Goal: Information Seeking & Learning: Learn about a topic

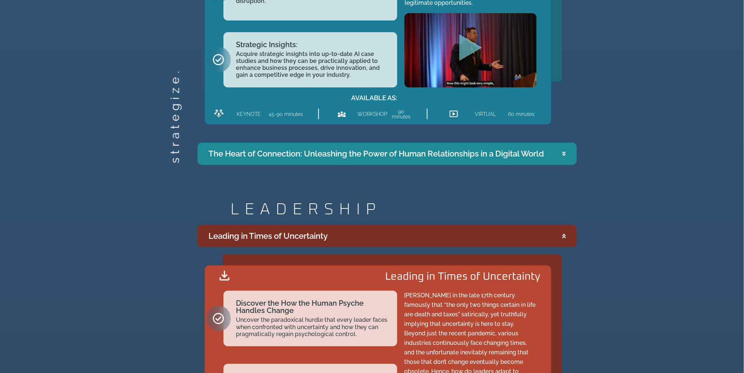
scroll to position [1073, 0]
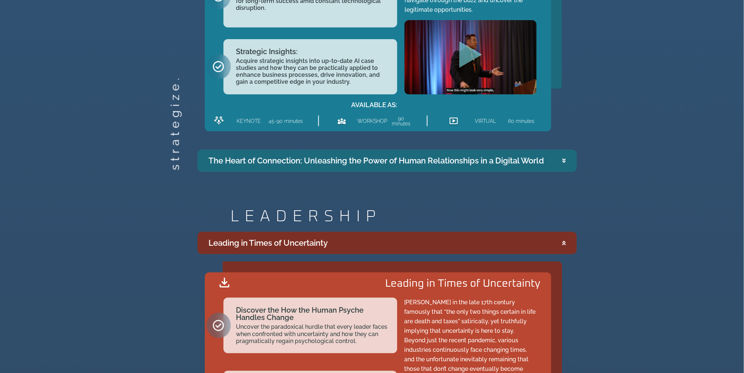
click at [411, 170] on summary "The Heart of Connection: Unleashing the Power of Human Relationships in a Digit…" at bounding box center [387, 161] width 379 height 22
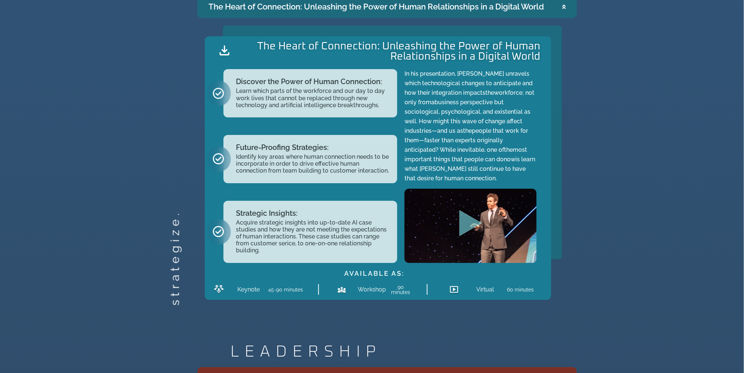
scroll to position [925, 0]
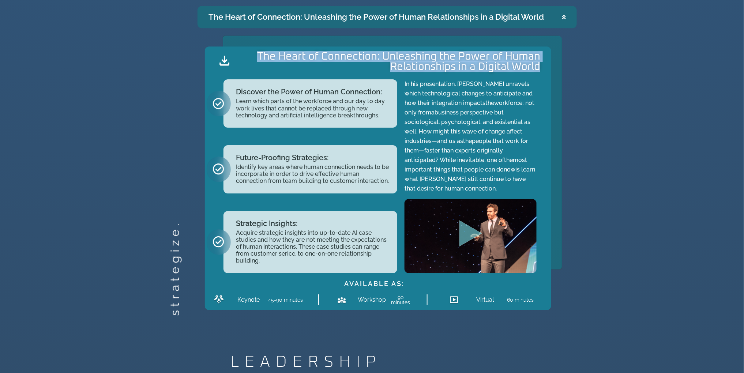
drag, startPoint x: 260, startPoint y: 53, endPoint x: 549, endPoint y: 65, distance: 288.9
click at [549, 65] on div "The Heart of Connection: Unleashing the Power of Human Relationships in a Digit…" at bounding box center [378, 178] width 346 height 264
copy h2 "The Heart of Connection: Unleashing the Power of Human Relationships in a Digit…"
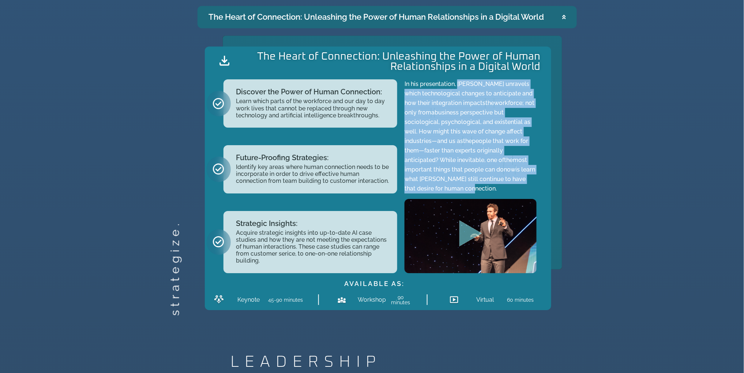
drag, startPoint x: 457, startPoint y: 83, endPoint x: 464, endPoint y: 192, distance: 109.6
click at [464, 192] on p "In his presentation, [PERSON_NAME] unravels which technological changes to anti…" at bounding box center [471, 136] width 132 height 114
copy p "[PERSON_NAME] unravels which technological changes to anticipate and how their …"
drag, startPoint x: 404, startPoint y: 81, endPoint x: 744, endPoint y: 266, distance: 387.1
click at [440, 185] on div "In his presentation, [PERSON_NAME] unravels which technological changes to anti…" at bounding box center [470, 176] width 139 height 201
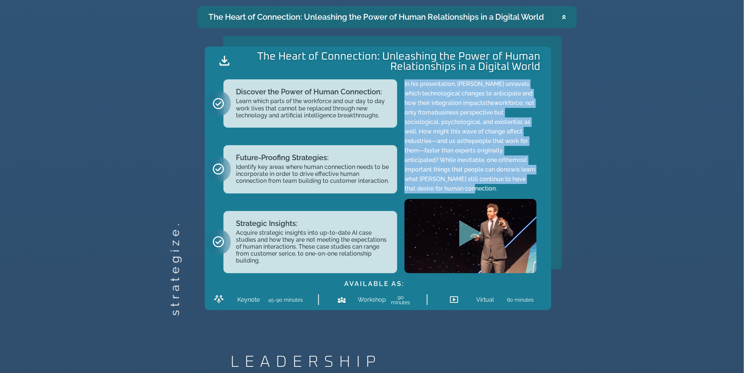
copy p "In his presentation, [PERSON_NAME] unravels which technological changes to anti…"
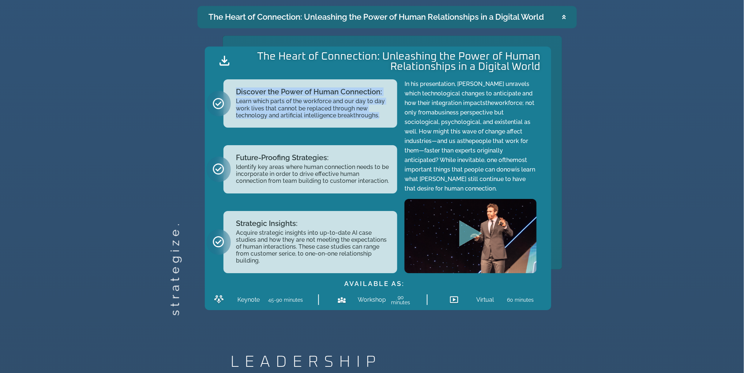
drag, startPoint x: 233, startPoint y: 88, endPoint x: 384, endPoint y: 120, distance: 154.5
click at [384, 120] on div "Discover the Power of Human Connection: Learn which parts of the workforce and …" at bounding box center [311, 103] width 174 height 48
copy div "Discover the Power of Human Connection: Learn which parts of the workforce and …"
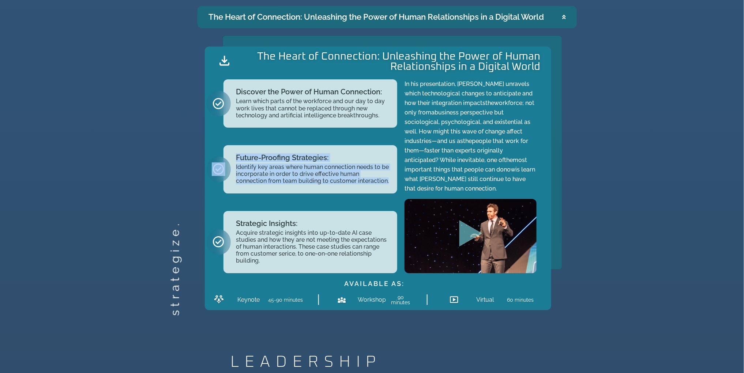
drag, startPoint x: 232, startPoint y: 157, endPoint x: 365, endPoint y: 233, distance: 153.4
click at [361, 183] on div "Future-Proofing Strategies: Identify key areas where human connection needs to …" at bounding box center [311, 169] width 174 height 48
copy div "Future-Proofing Strategies: Identify key areas where human connection needs to …"
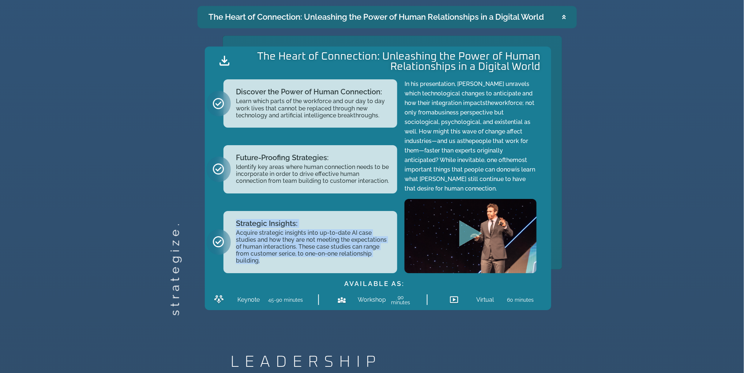
drag, startPoint x: 236, startPoint y: 221, endPoint x: 292, endPoint y: 259, distance: 67.3
click at [292, 259] on div "Strategic Insights: Acquire strategic insights into up-to-date AI case studies …" at bounding box center [313, 242] width 154 height 45
copy div "Strategic Insights: Acquire strategic insights into up-to-date AI case studies …"
